Goal: Task Accomplishment & Management: Use online tool/utility

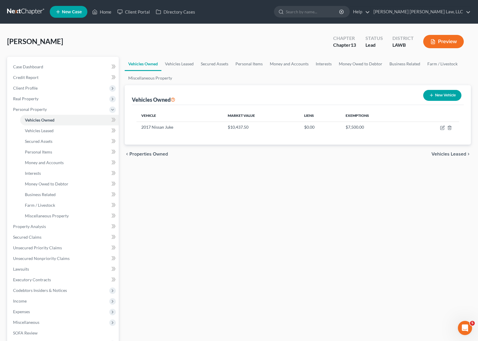
click at [23, 10] on link at bounding box center [26, 12] width 38 height 11
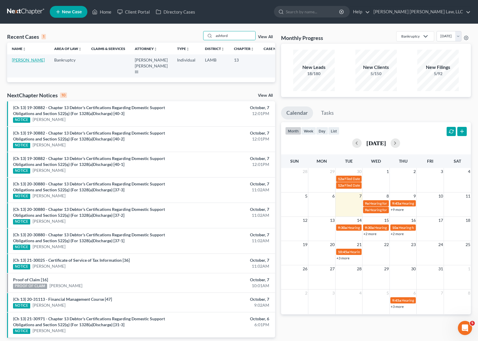
type input "ashford"
click at [18, 62] on link "Ashford, Cynthia" at bounding box center [28, 59] width 33 height 5
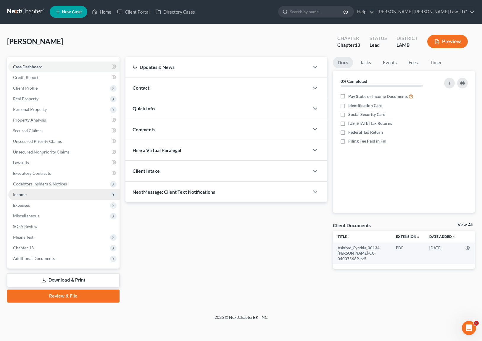
click at [21, 198] on span "Income" at bounding box center [63, 194] width 111 height 11
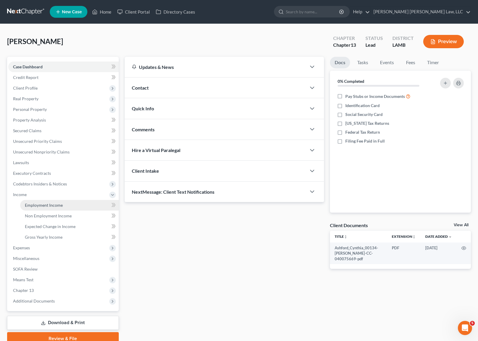
click at [35, 208] on link "Employment Income" at bounding box center [69, 205] width 99 height 11
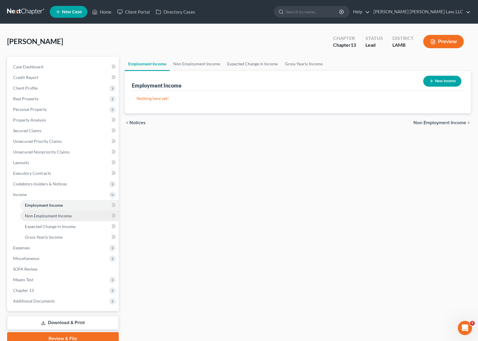
click at [35, 215] on span "Non Employment Income" at bounding box center [48, 215] width 47 height 5
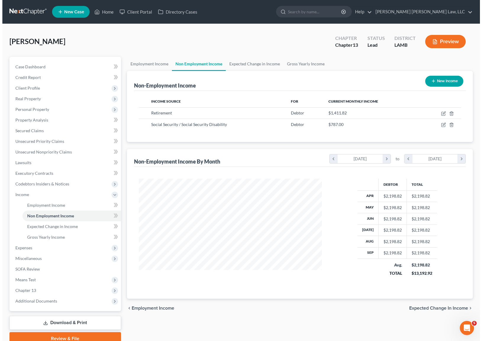
scroll to position [106, 195]
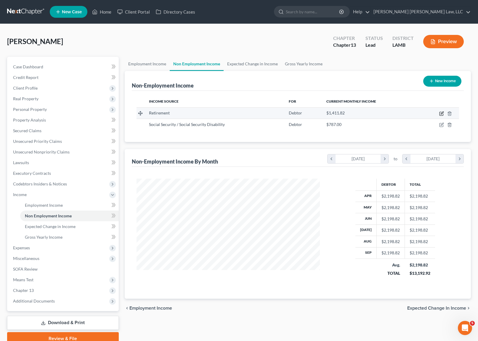
click at [440, 113] on icon "button" at bounding box center [441, 113] width 5 height 5
select select "3"
select select "0"
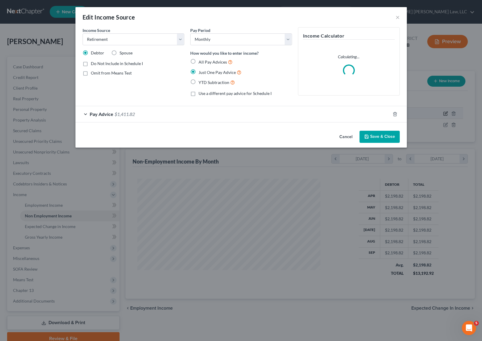
scroll to position [106, 197]
click at [134, 114] on span "$1,411.82" at bounding box center [125, 114] width 20 height 6
